Goal: Find specific page/section

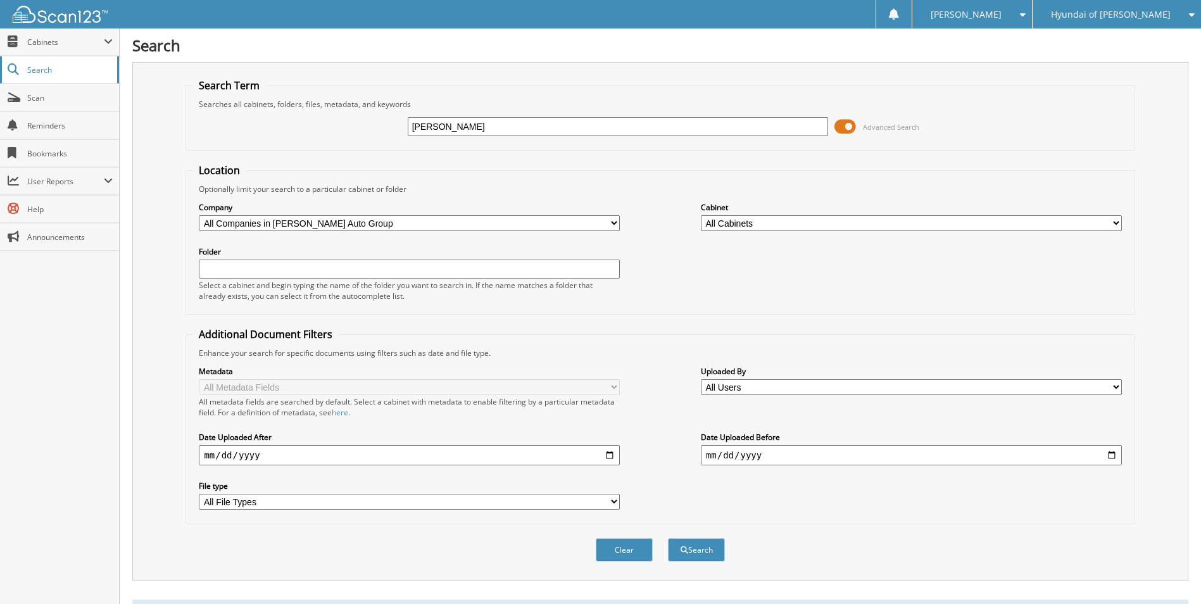
click at [32, 68] on span "Search" at bounding box center [69, 70] width 84 height 11
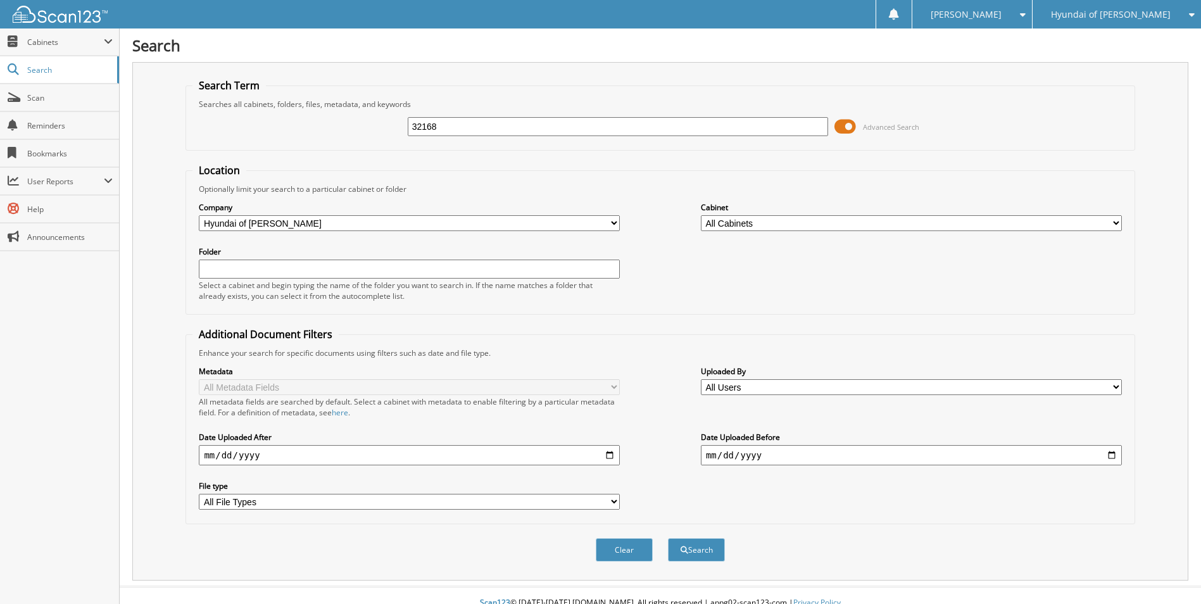
type input "32168"
click at [668, 538] on button "Search" at bounding box center [696, 549] width 57 height 23
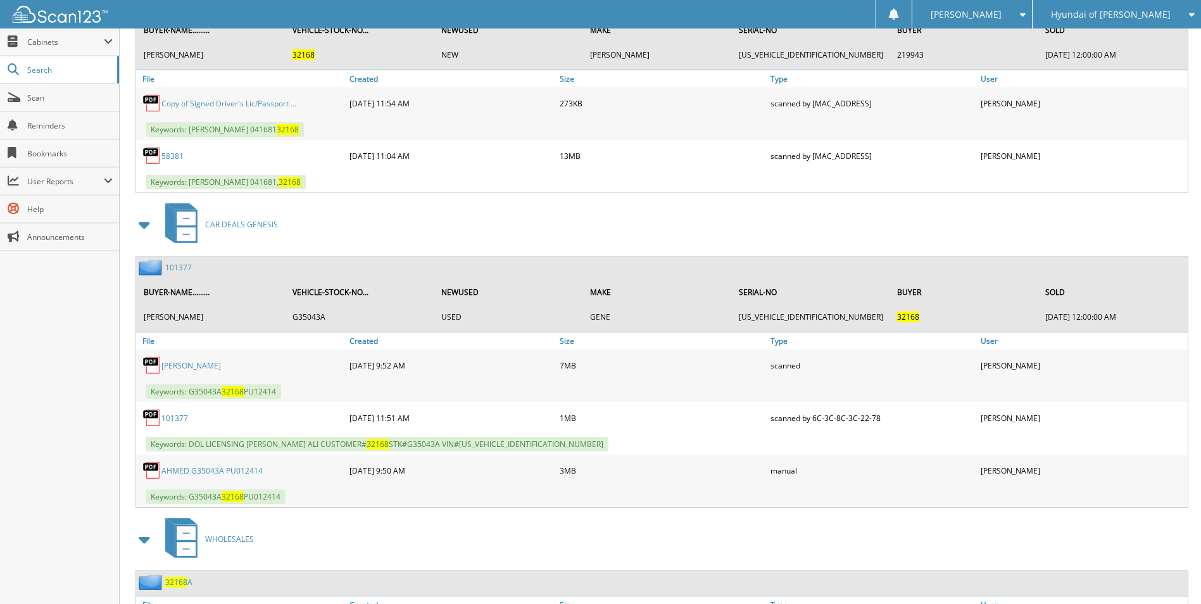
scroll to position [818, 0]
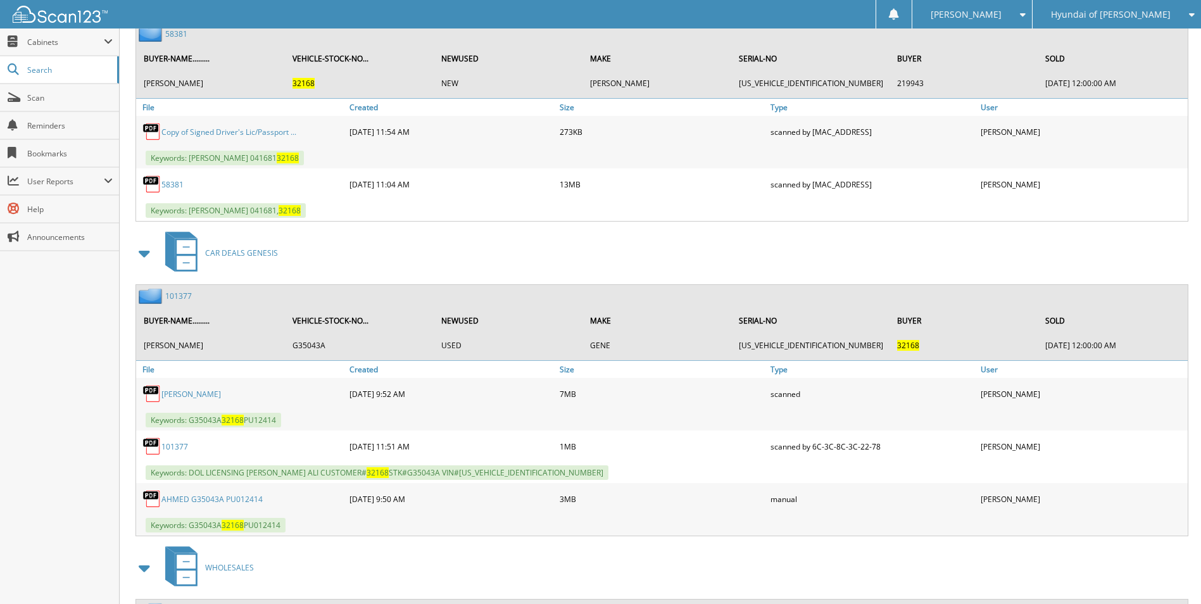
click at [175, 296] on link "101377" at bounding box center [178, 296] width 27 height 11
